Goal: Information Seeking & Learning: Learn about a topic

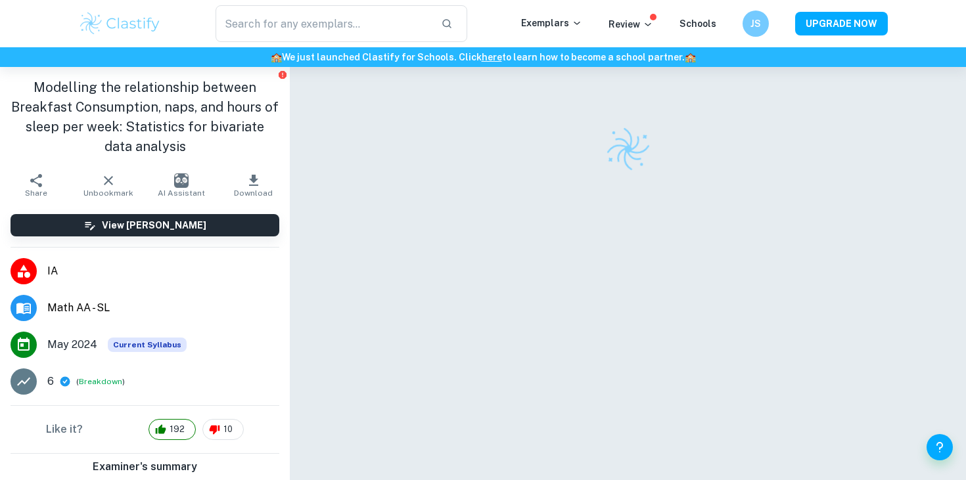
click at [110, 23] on img at bounding box center [119, 24] width 83 height 26
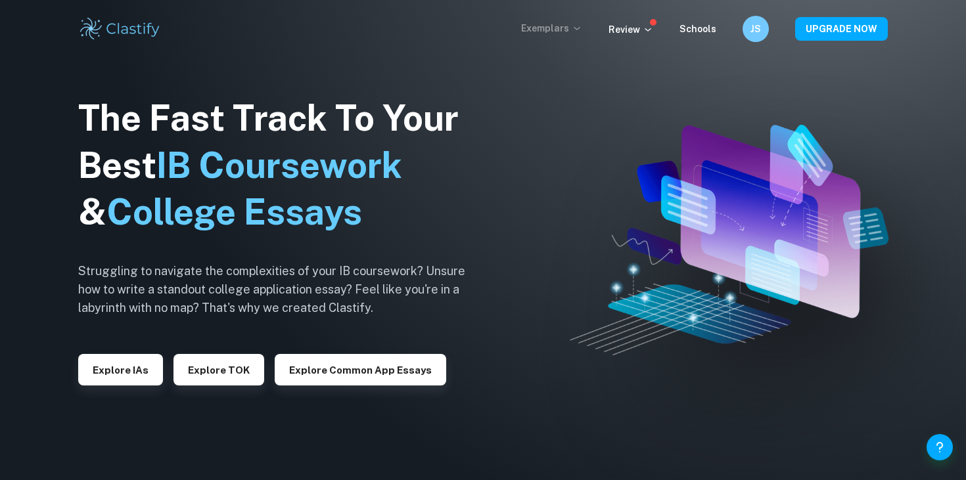
click at [569, 26] on p "Exemplars" at bounding box center [551, 28] width 61 height 14
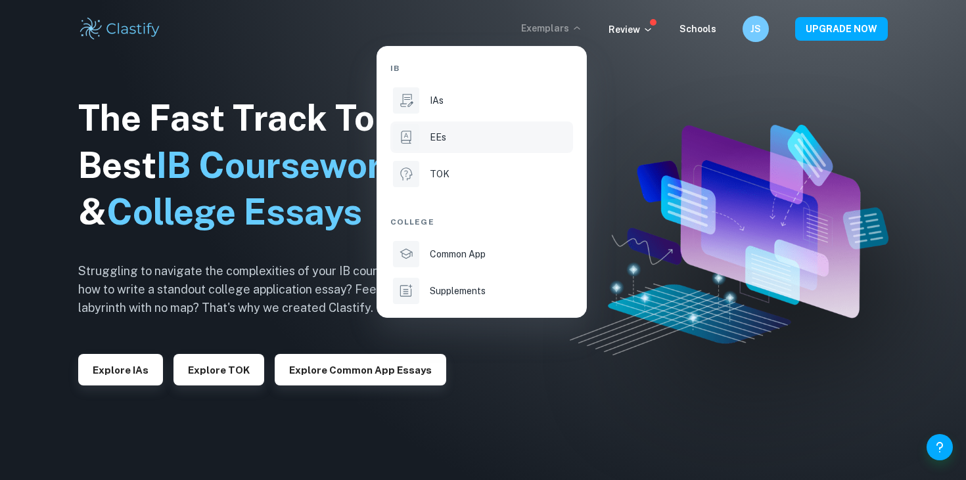
click at [474, 138] on div "EEs" at bounding box center [500, 137] width 141 height 14
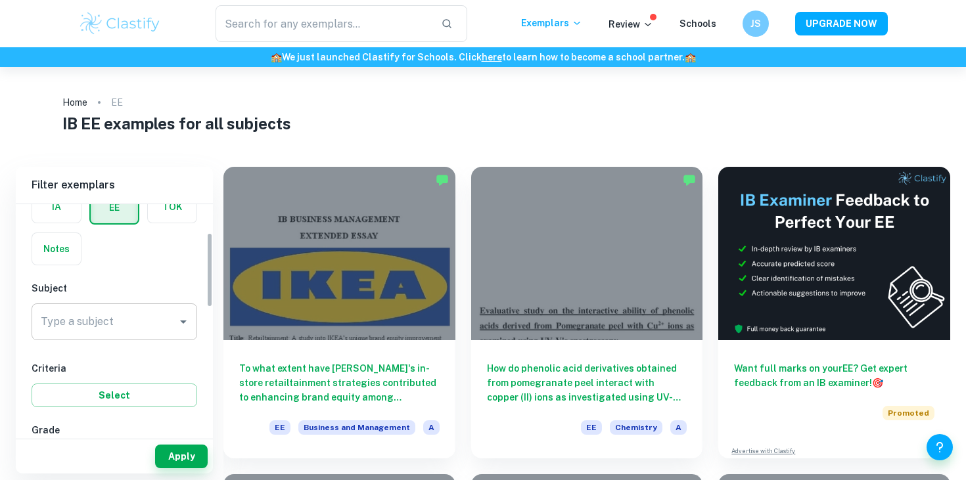
scroll to position [86, 0]
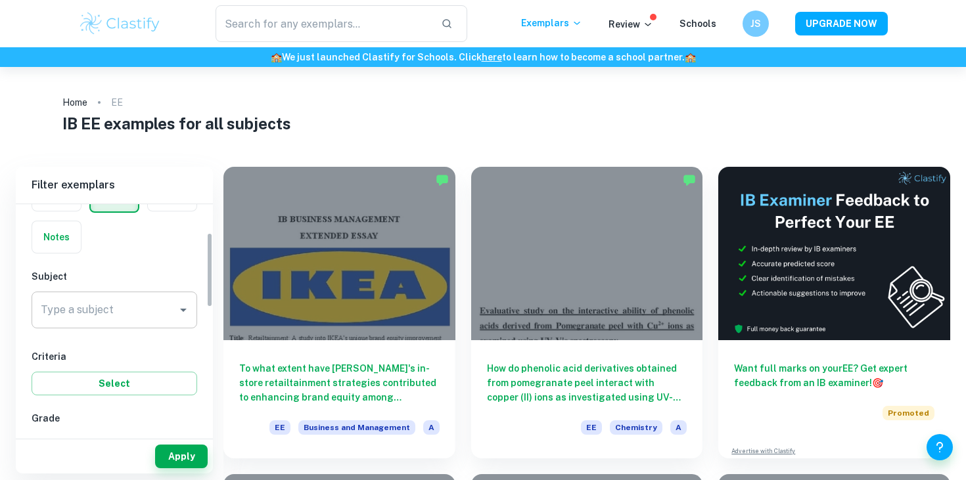
click at [122, 314] on input "Type a subject" at bounding box center [104, 310] width 134 height 25
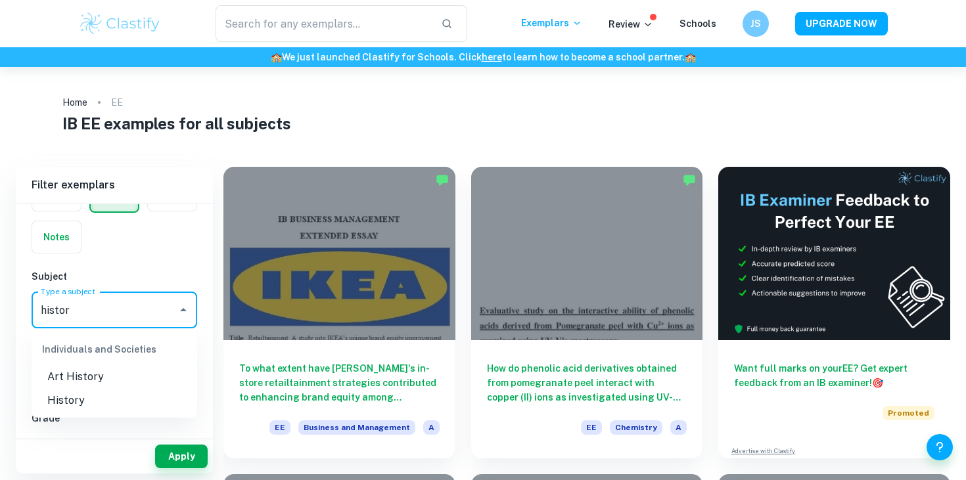
click at [112, 393] on li "History" at bounding box center [115, 401] width 166 height 24
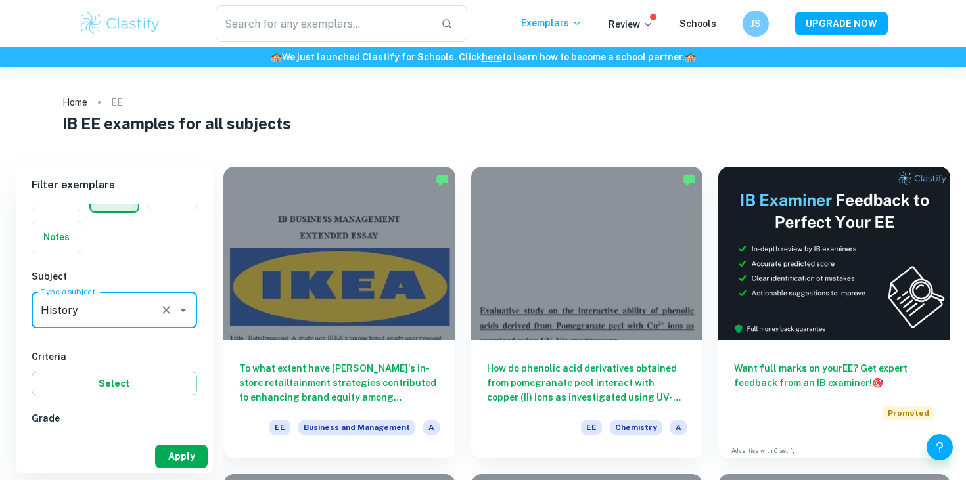
type input "History"
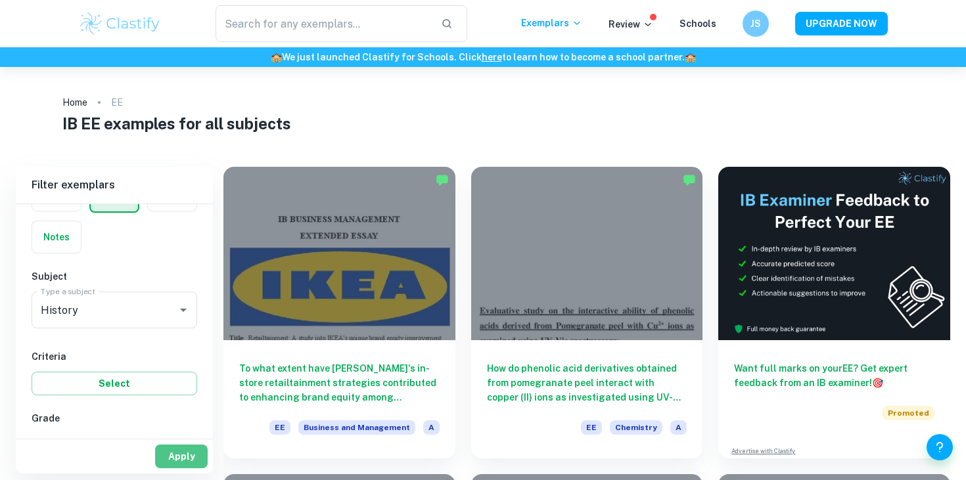
click at [184, 445] on button "Apply" at bounding box center [181, 457] width 53 height 24
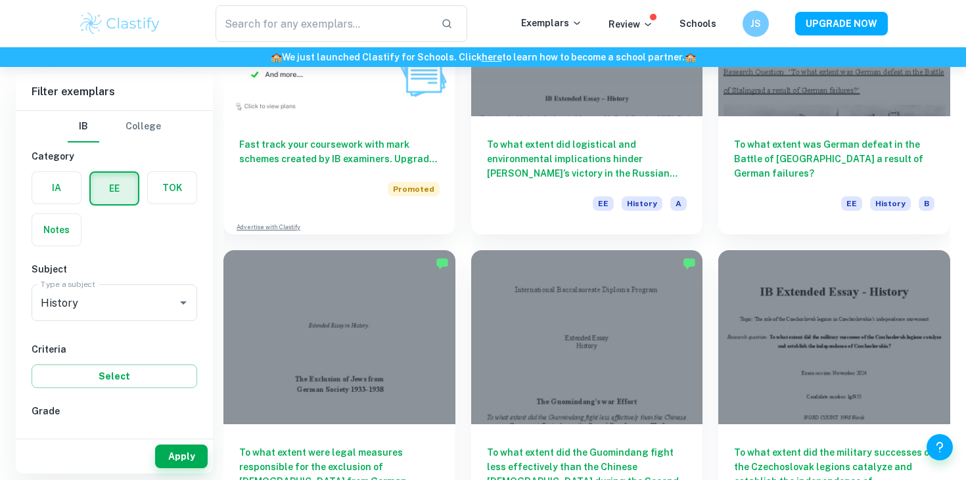
scroll to position [841, 0]
